Goal: Task Accomplishment & Management: Manage account settings

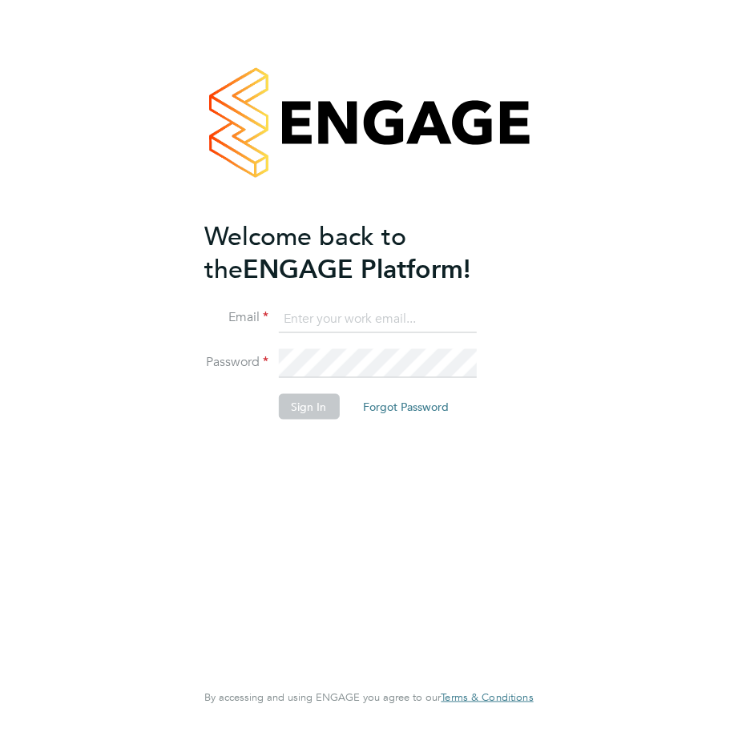
type input "becky@carbonrecruitment.co.uk"
click at [292, 405] on button "Sign In" at bounding box center [308, 406] width 61 height 26
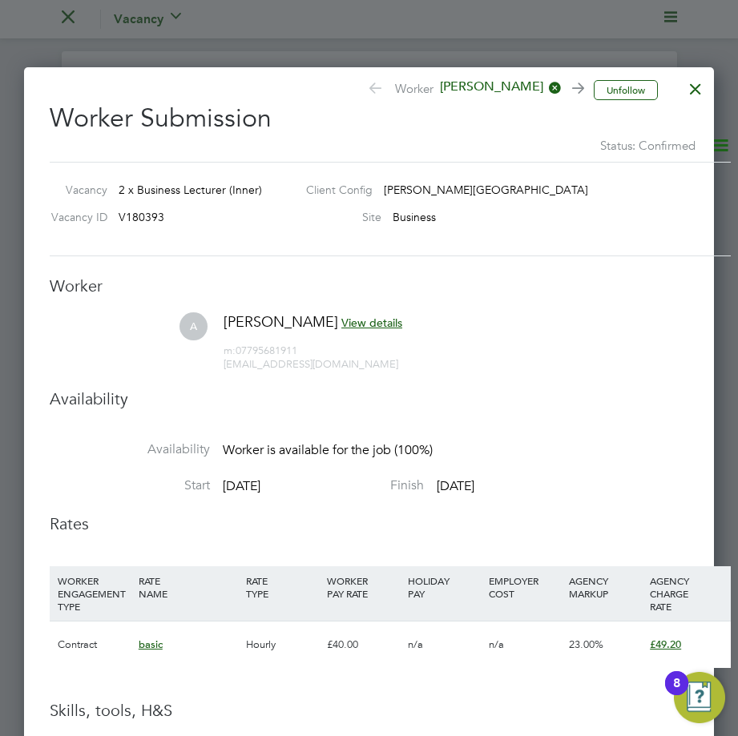
click at [693, 82] on div at bounding box center [695, 84] width 29 height 29
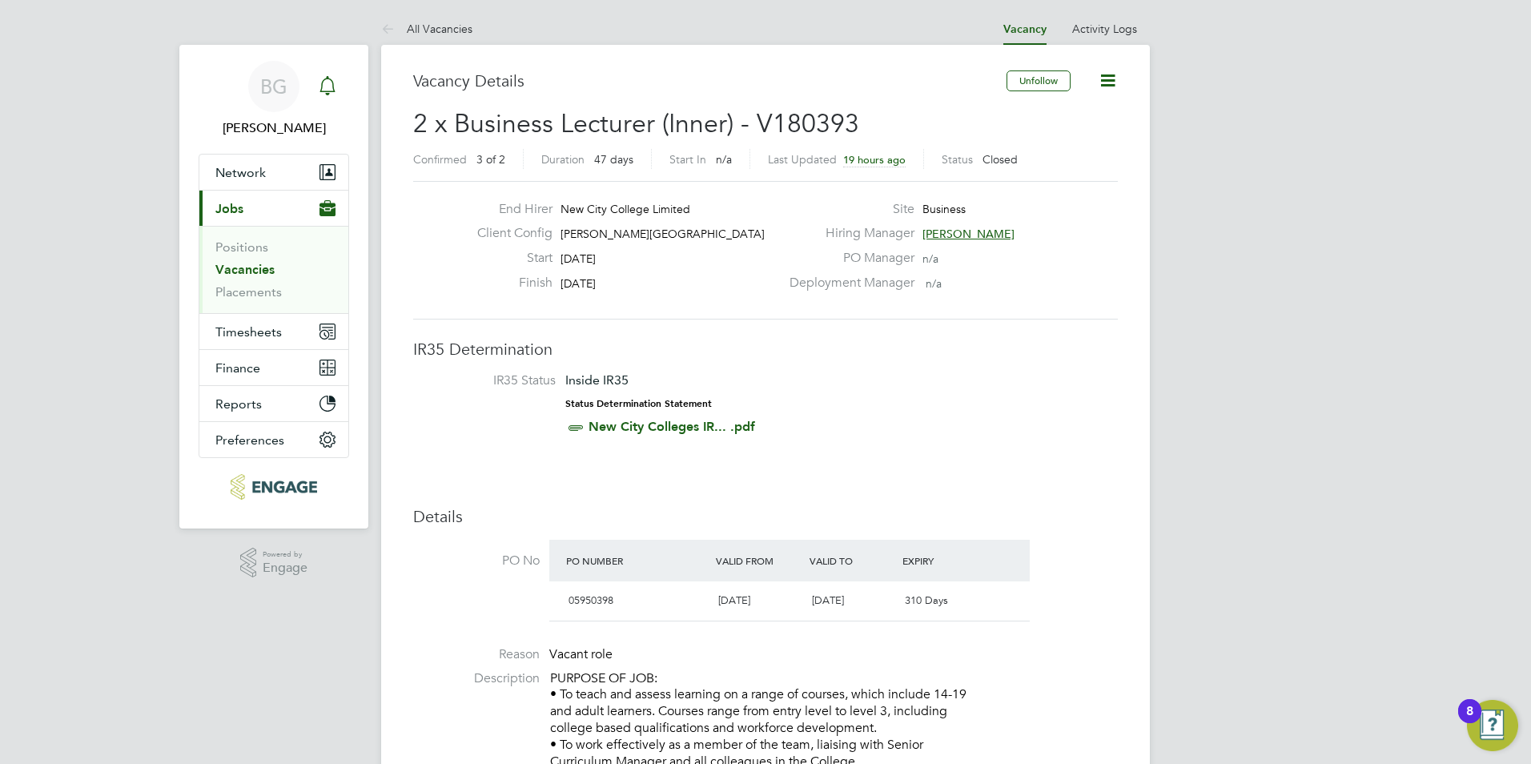
click at [330, 84] on icon "Main navigation" at bounding box center [327, 85] width 19 height 19
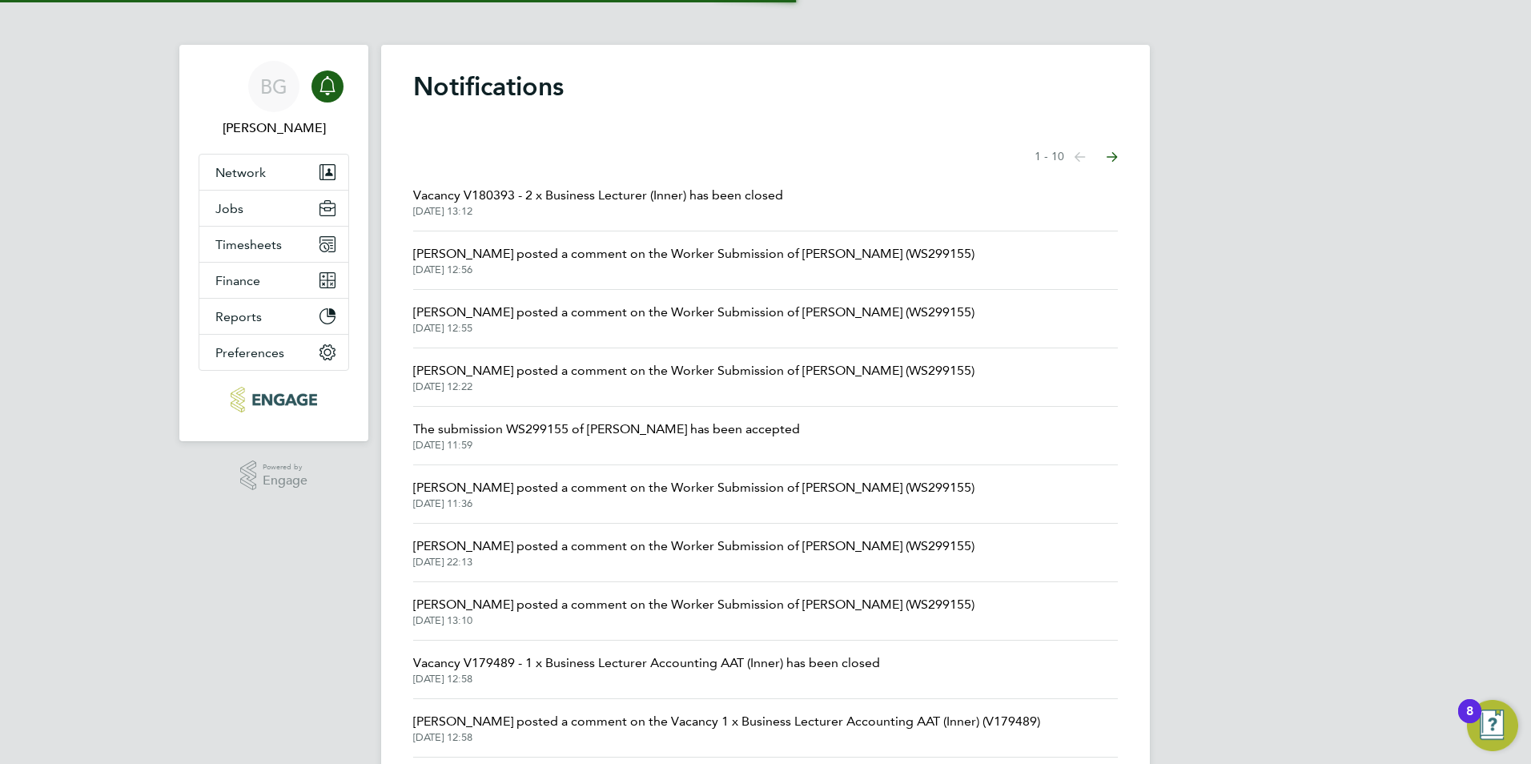
click at [330, 84] on icon "Main navigation" at bounding box center [327, 85] width 19 height 19
click at [46, 4] on div "BG Becky Green Notifications Applications: Network Team Members Businesses Site…" at bounding box center [765, 407] width 1531 height 815
